Goal: Task Accomplishment & Management: Manage account settings

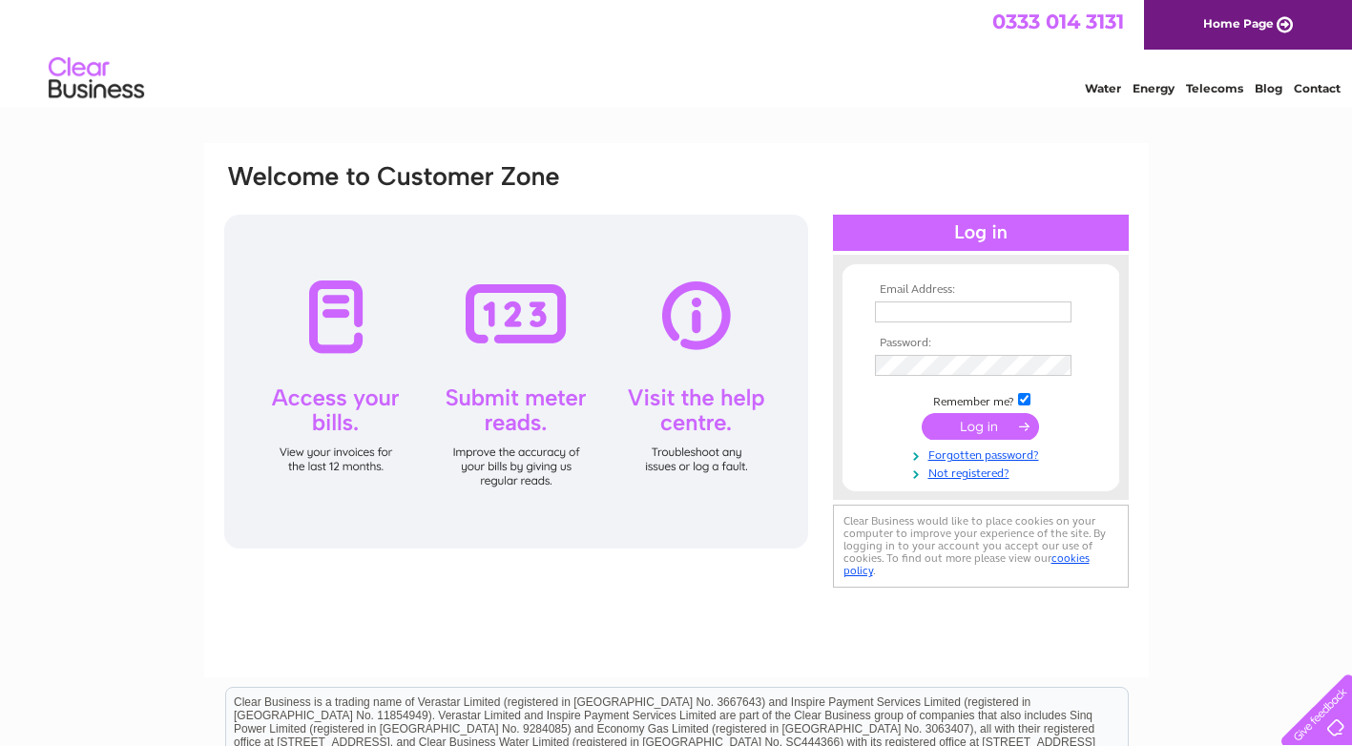
type input "[EMAIL_ADDRESS][DOMAIN_NAME]"
click at [1011, 429] on input "submit" at bounding box center [979, 426] width 117 height 27
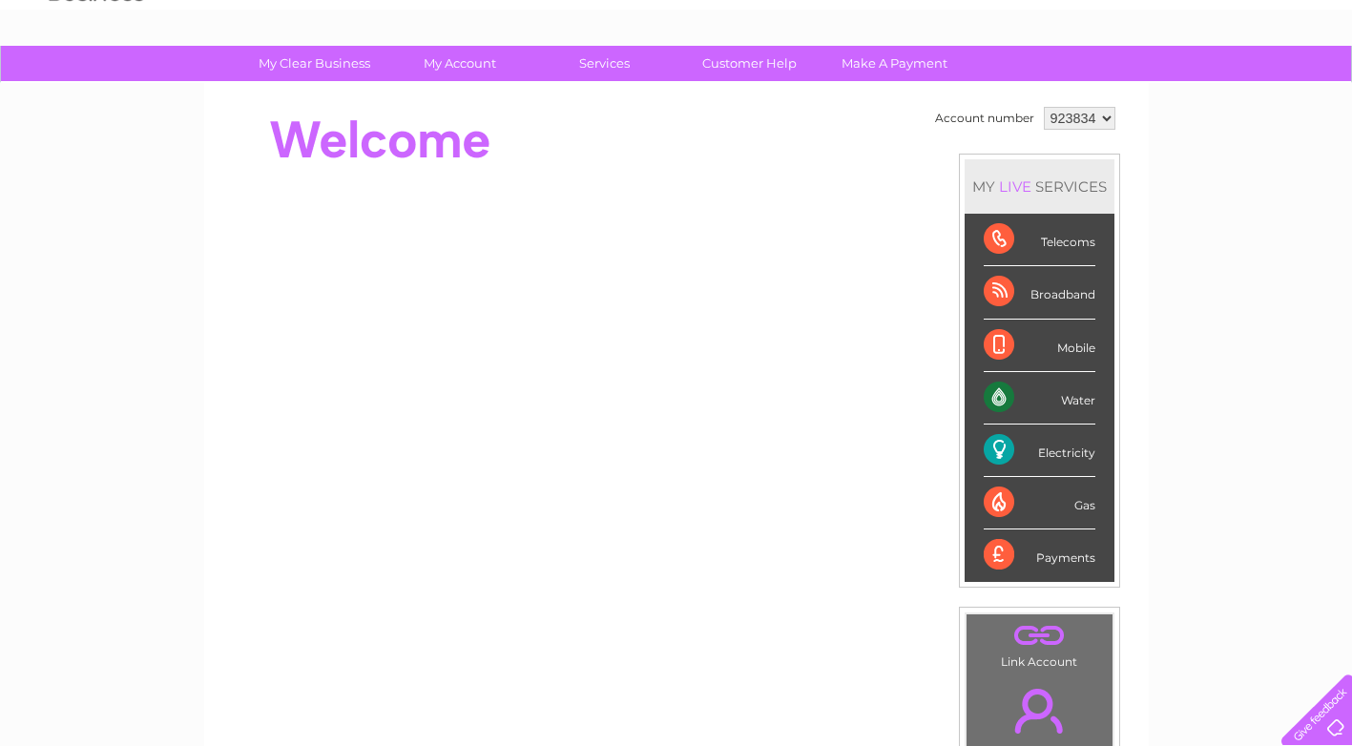
scroll to position [95, 0]
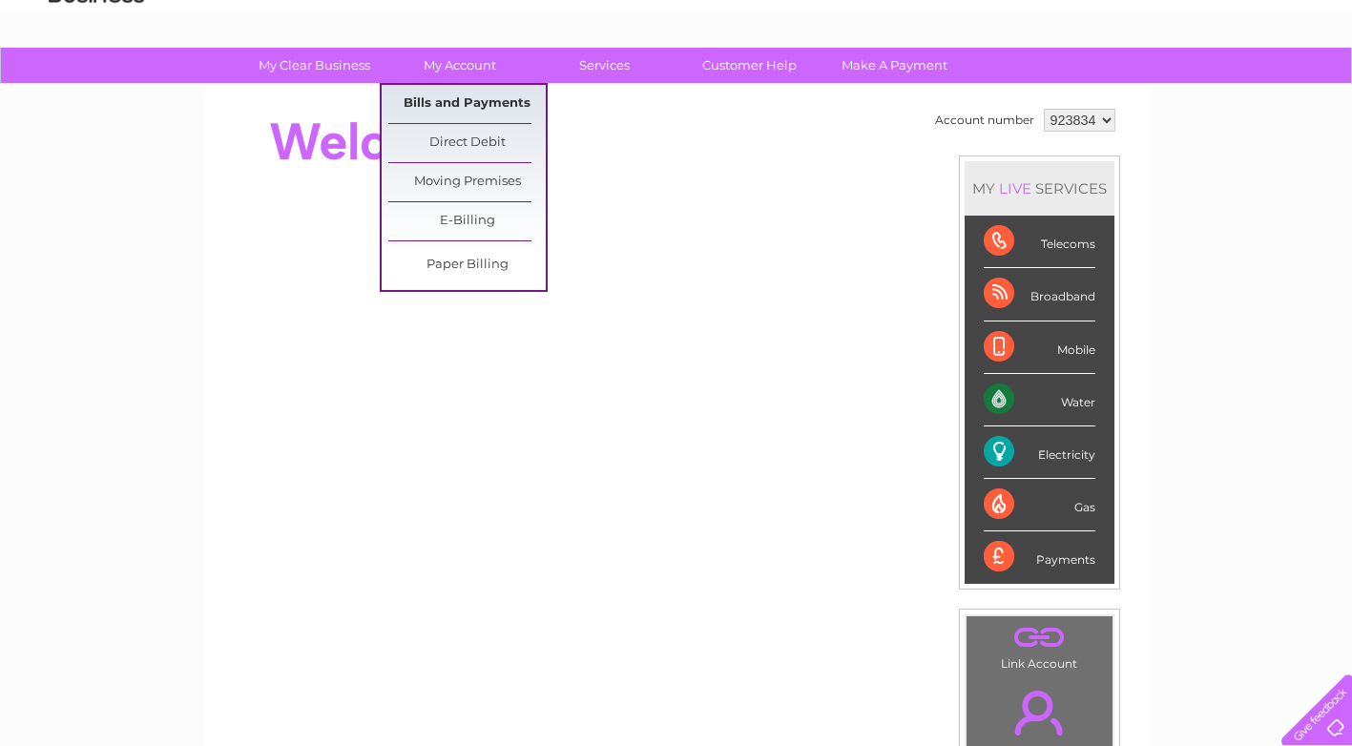
click at [463, 97] on link "Bills and Payments" at bounding box center [466, 104] width 157 height 38
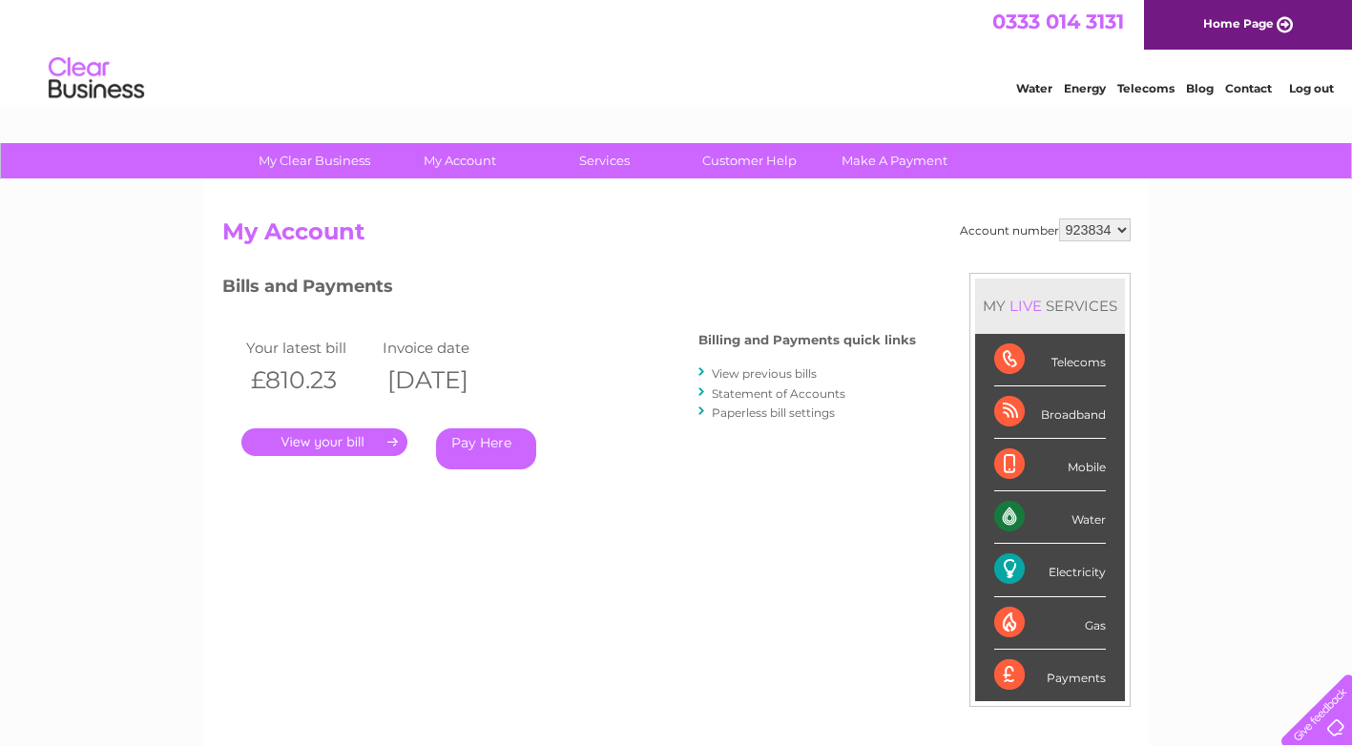
click at [359, 444] on link "." at bounding box center [324, 442] width 166 height 28
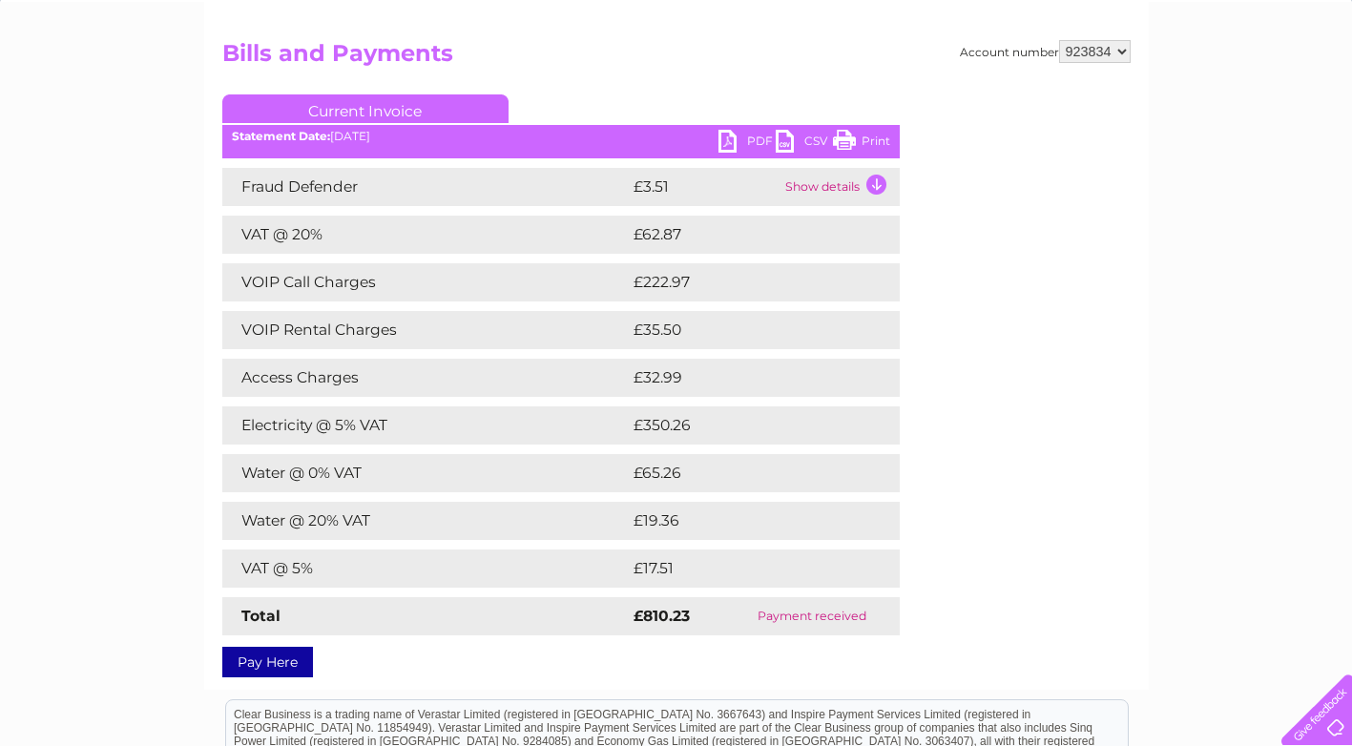
scroll to position [95, 0]
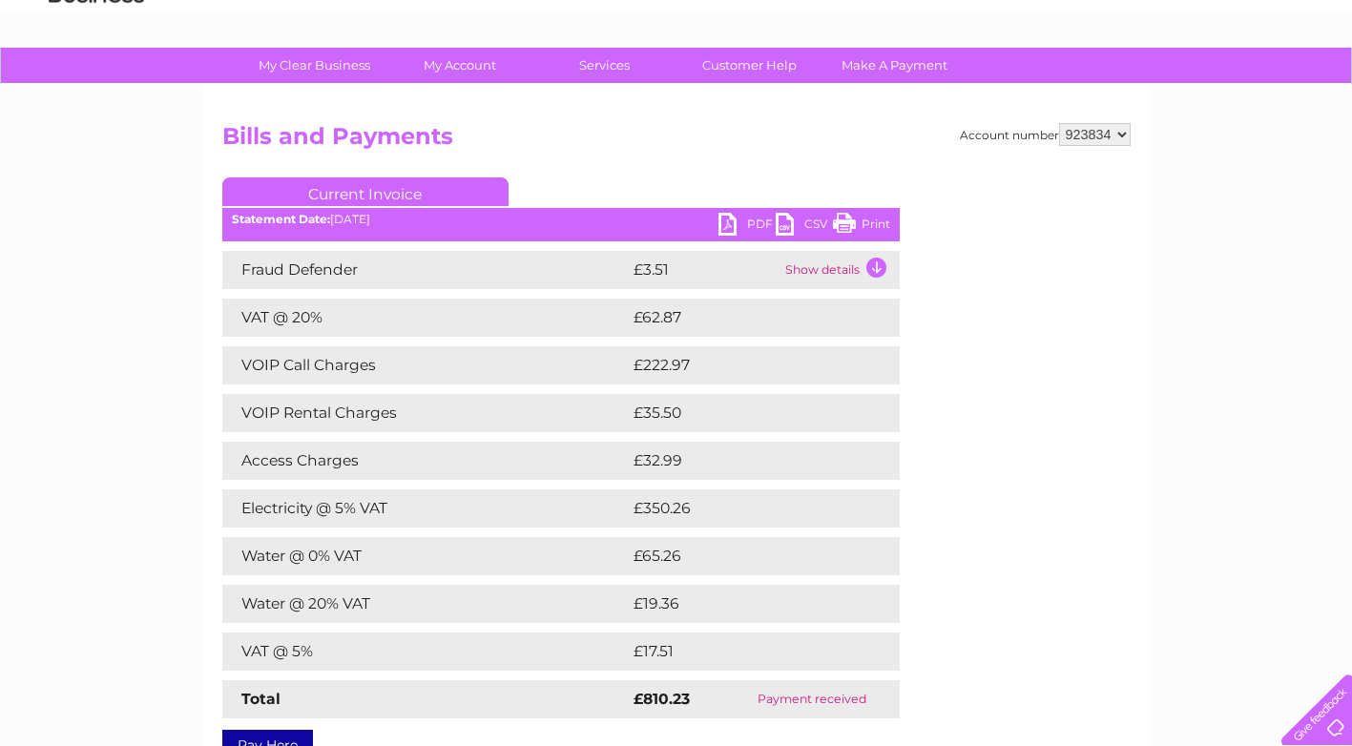
click at [742, 221] on link "PDF" at bounding box center [746, 227] width 57 height 28
